Goal: Navigation & Orientation: Find specific page/section

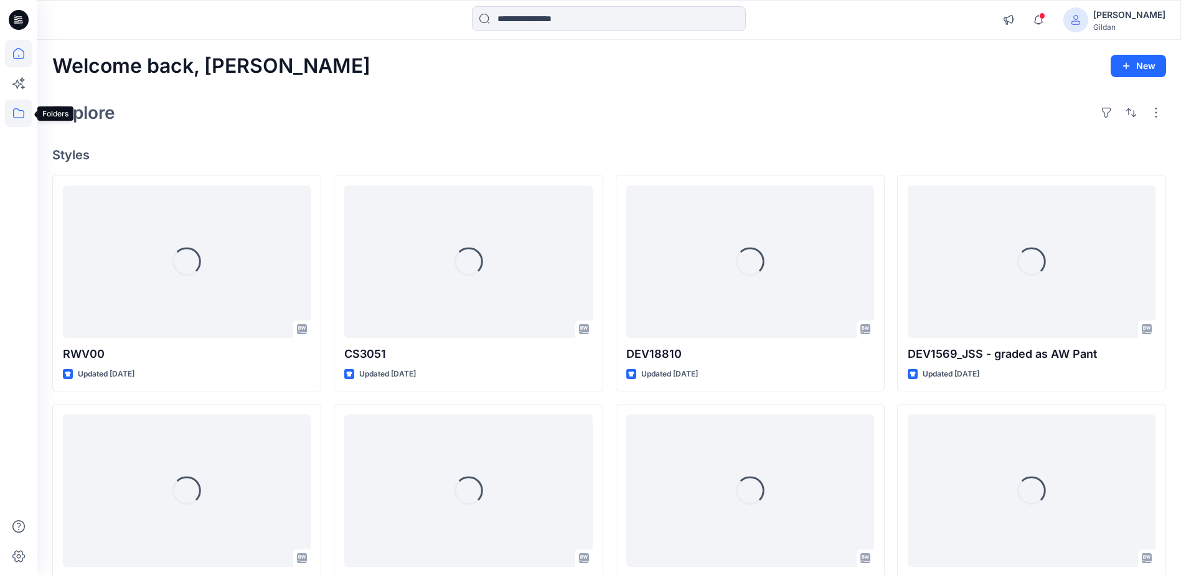
click at [21, 110] on icon at bounding box center [18, 113] width 27 height 27
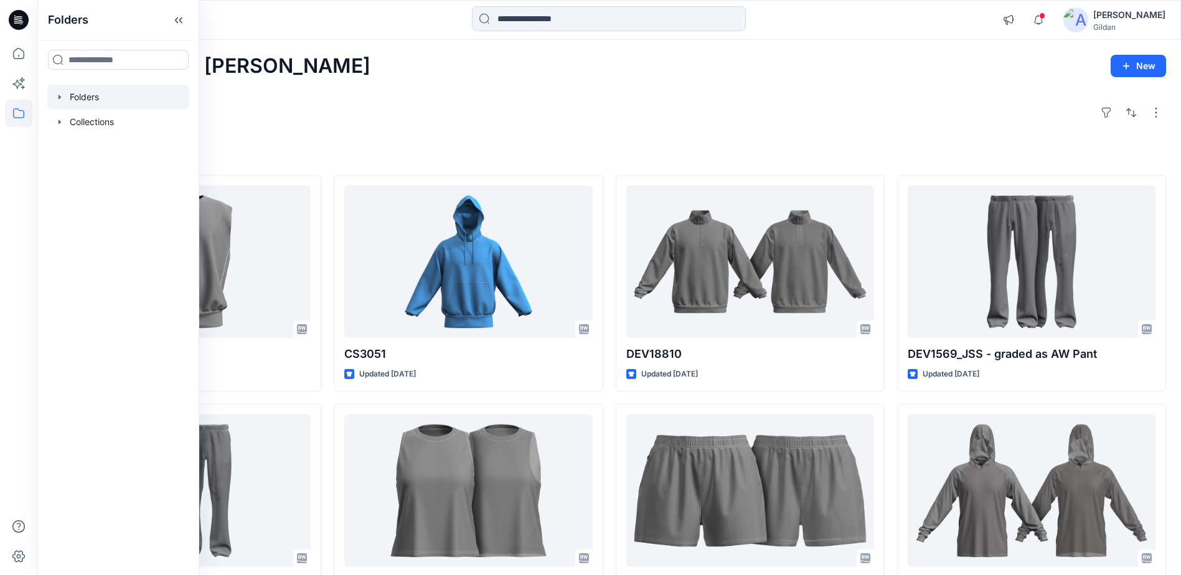
click at [94, 98] on div at bounding box center [118, 97] width 142 height 25
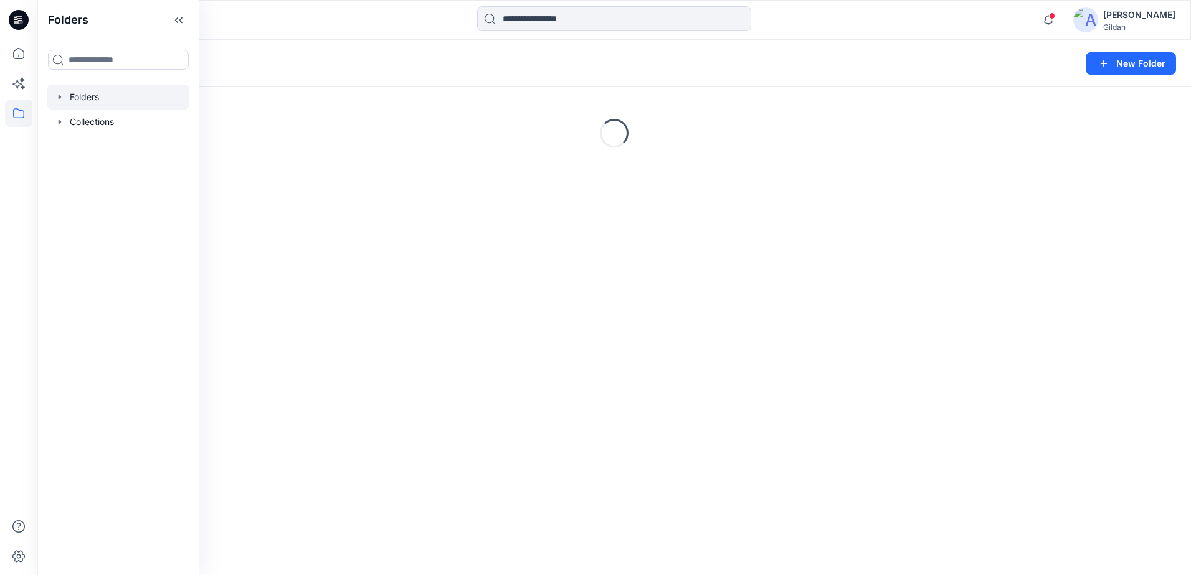
click at [410, 69] on div "Folders" at bounding box center [565, 63] width 1026 height 17
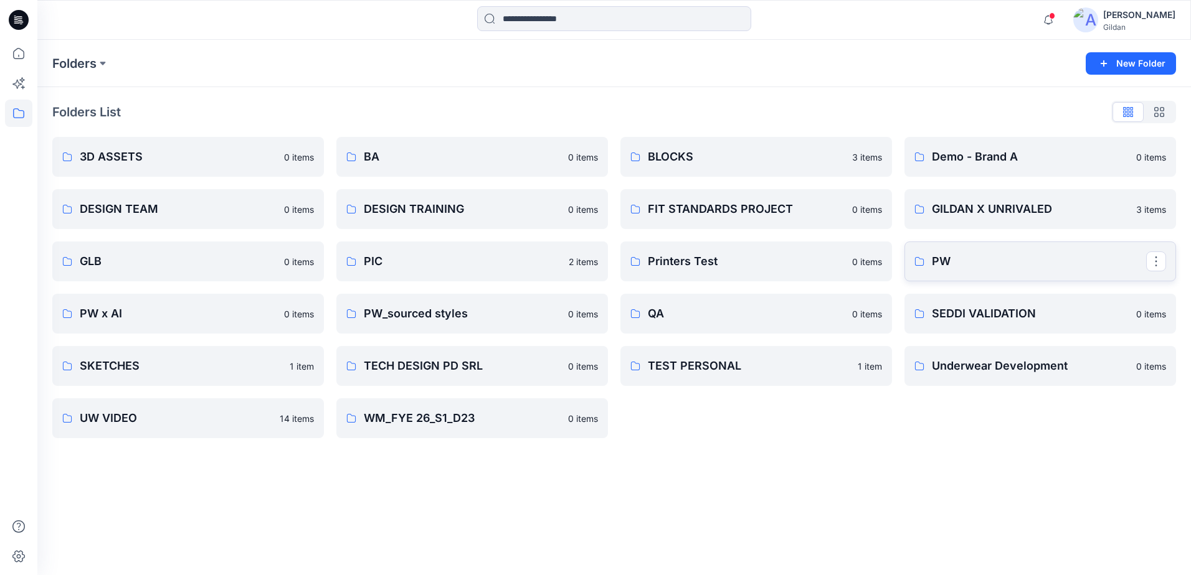
click at [973, 260] on p "PW" at bounding box center [1039, 261] width 214 height 17
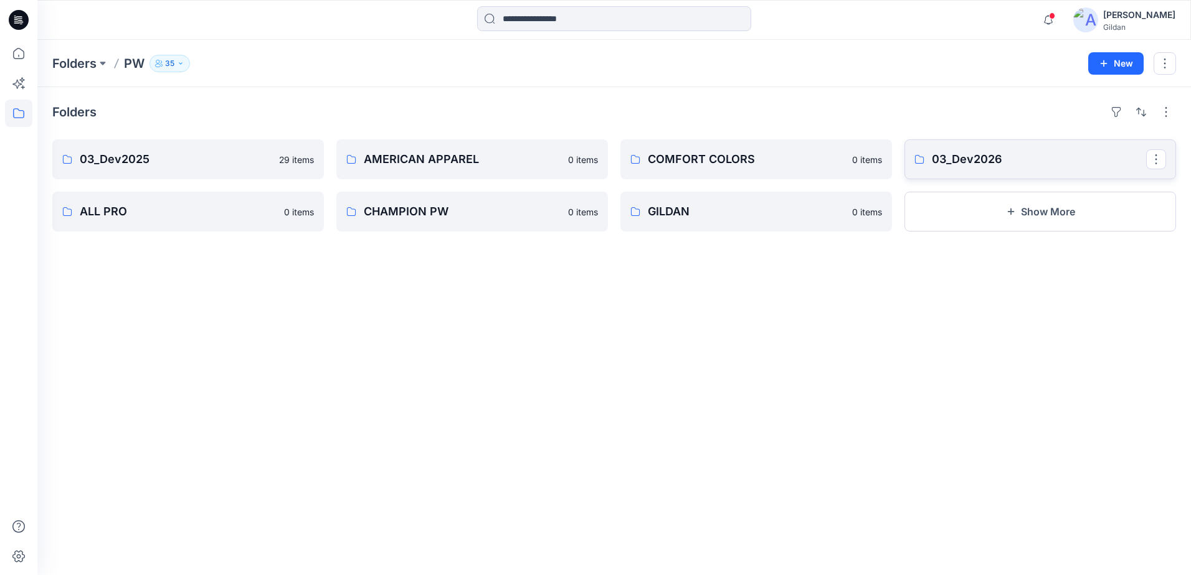
click at [1025, 153] on p "03_Dev2026" at bounding box center [1039, 159] width 214 height 17
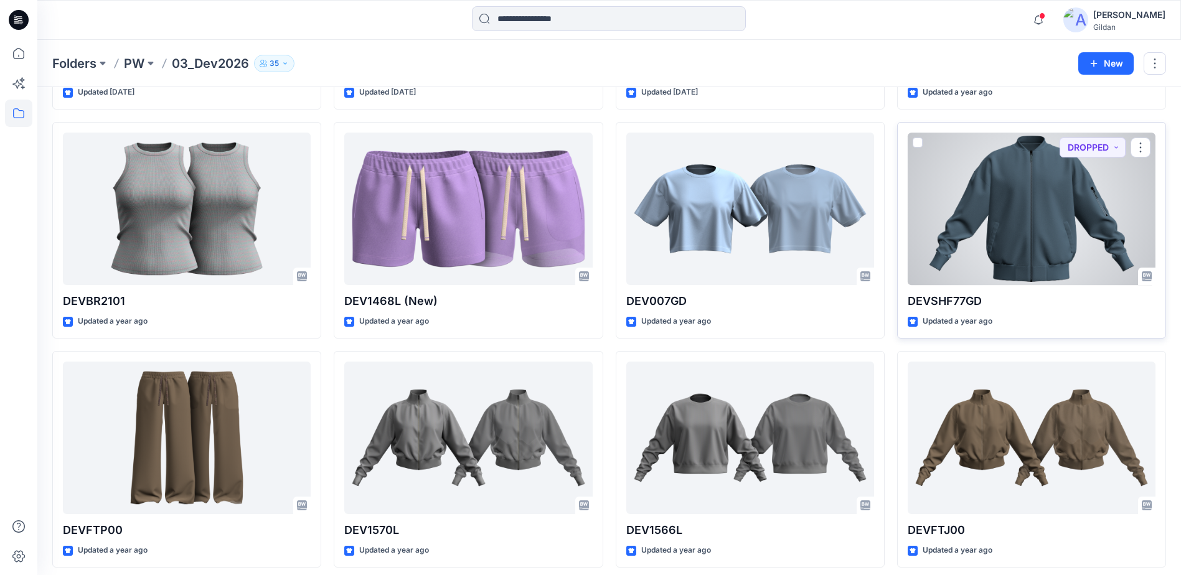
scroll to position [299, 0]
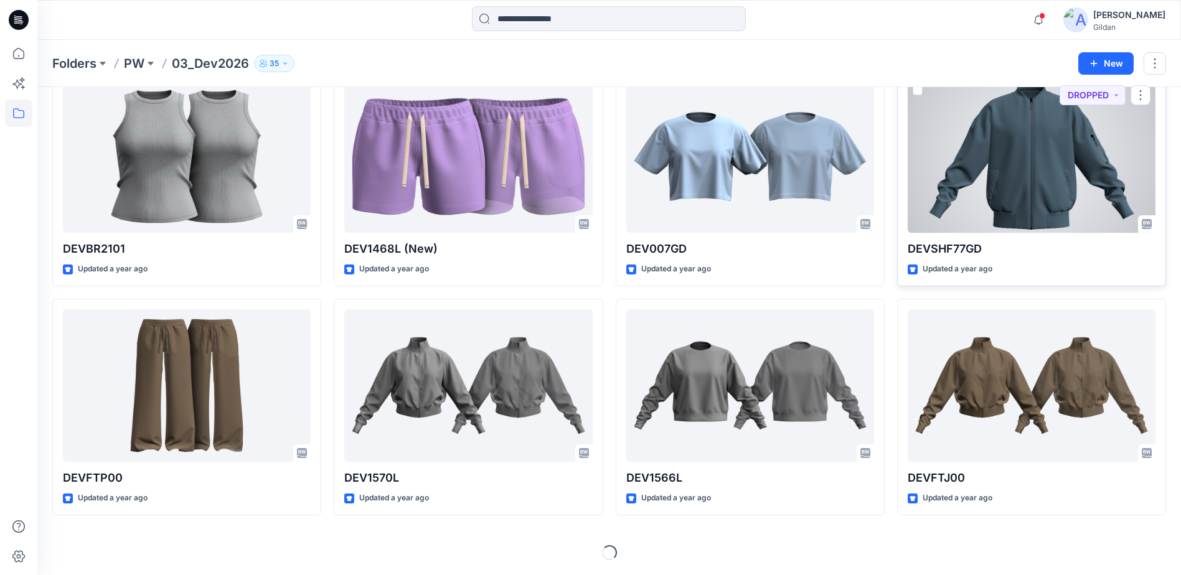
click at [991, 197] on div at bounding box center [1032, 156] width 248 height 153
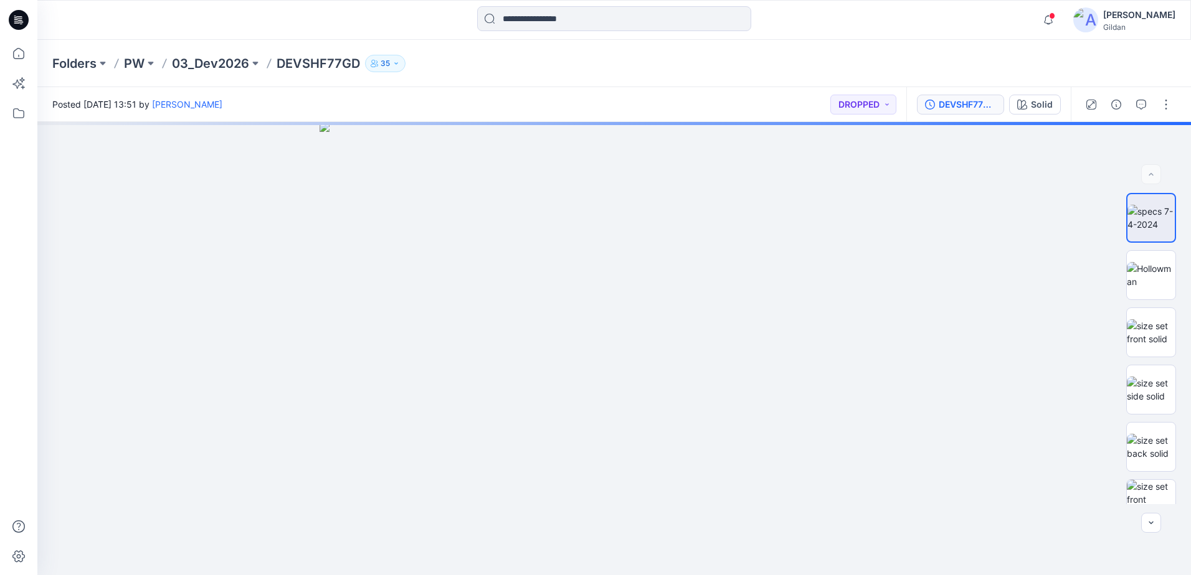
click at [957, 104] on div "DEVSHF77GD size set" at bounding box center [967, 105] width 57 height 14
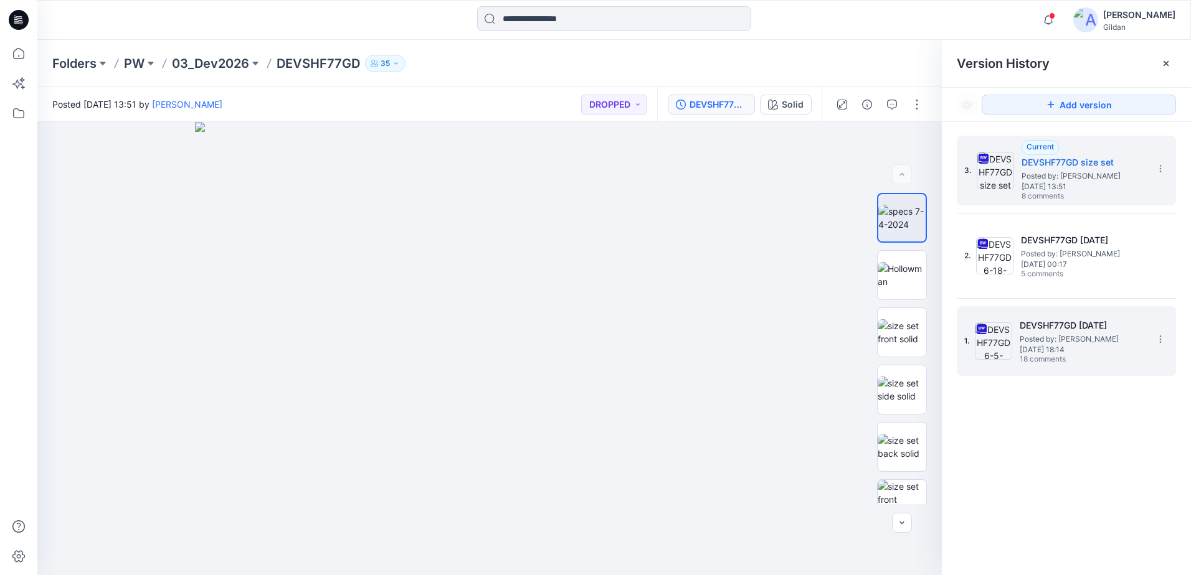
click at [1006, 331] on img at bounding box center [993, 341] width 37 height 37
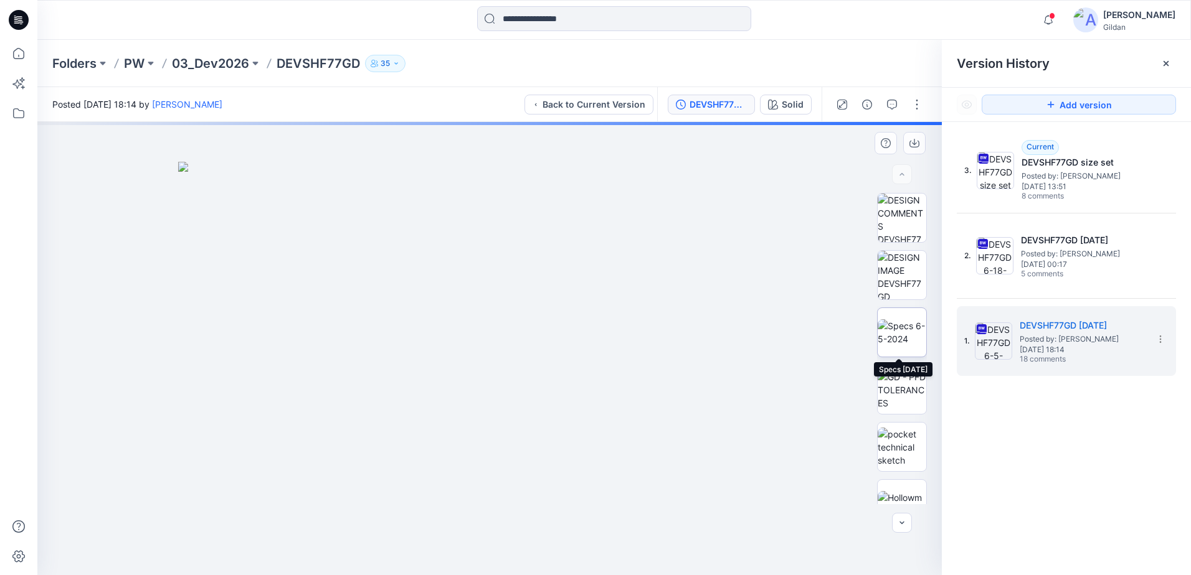
click at [896, 330] on img at bounding box center [901, 332] width 49 height 26
